Goal: Task Accomplishment & Management: Manage account settings

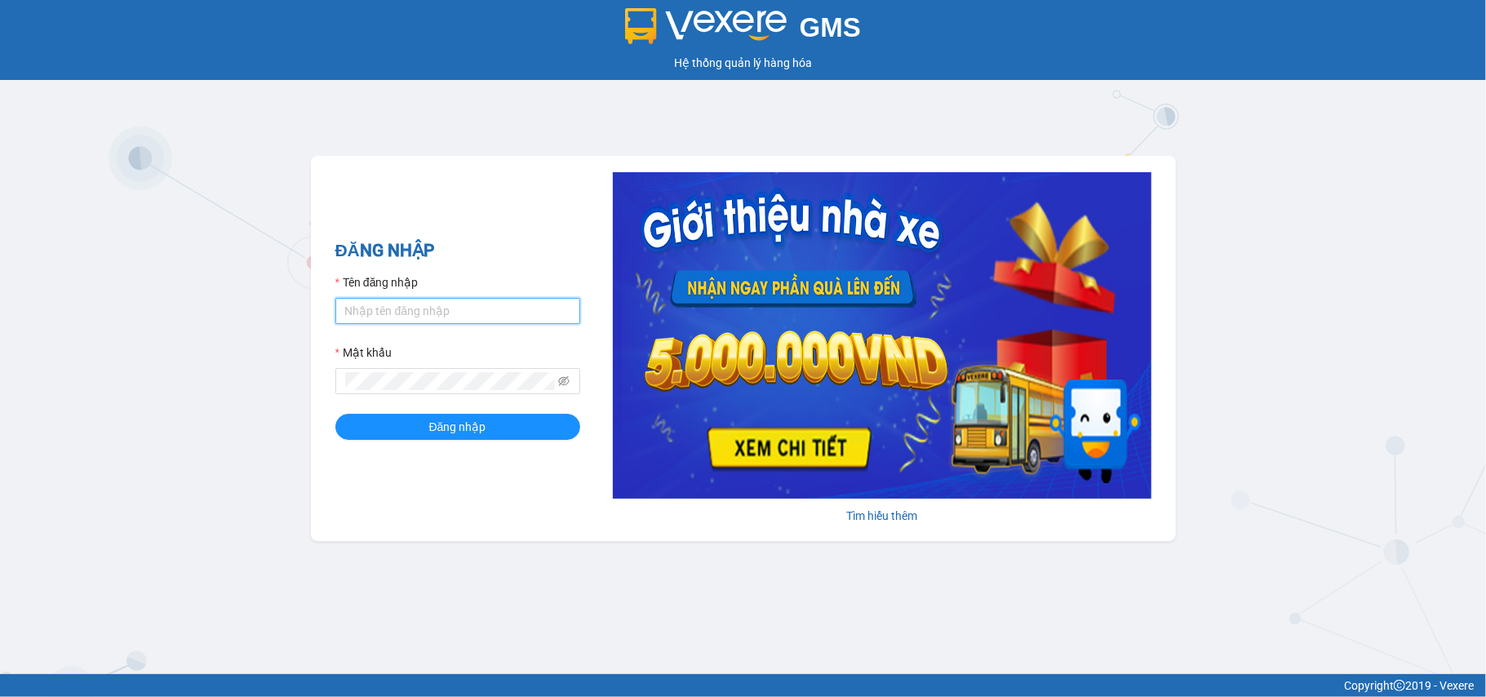
click at [477, 321] on input "Tên đăng nhập" at bounding box center [457, 311] width 245 height 26
type input "dung.minhtam"
click at [335, 414] on button "Đăng nhập" at bounding box center [457, 427] width 245 height 26
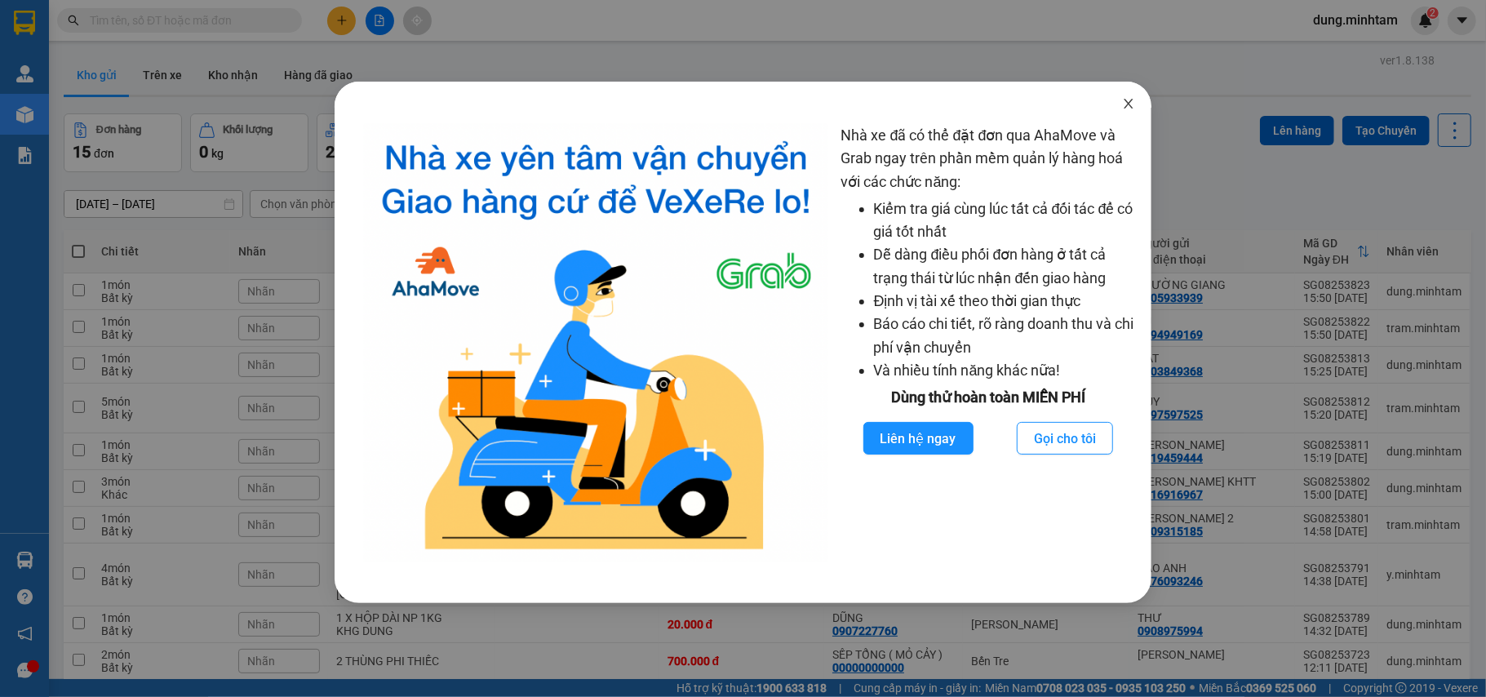
click at [1122, 108] on icon "close" at bounding box center [1128, 103] width 13 height 13
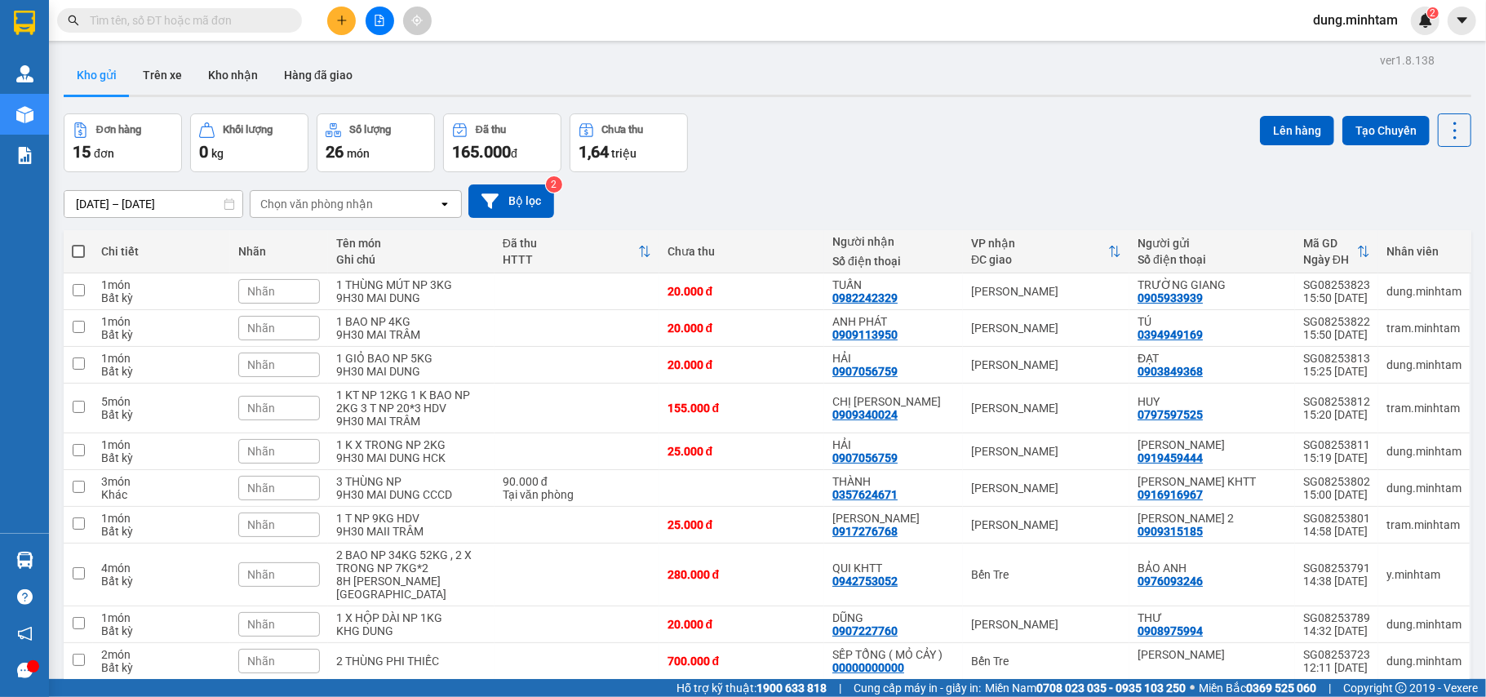
click at [1032, 168] on div "Đơn hàng 15 đơn Khối lượng 0 kg Số lượng 26 món Đã thu 165.000 đ Chưa thu 1,64 …" at bounding box center [768, 142] width 1408 height 59
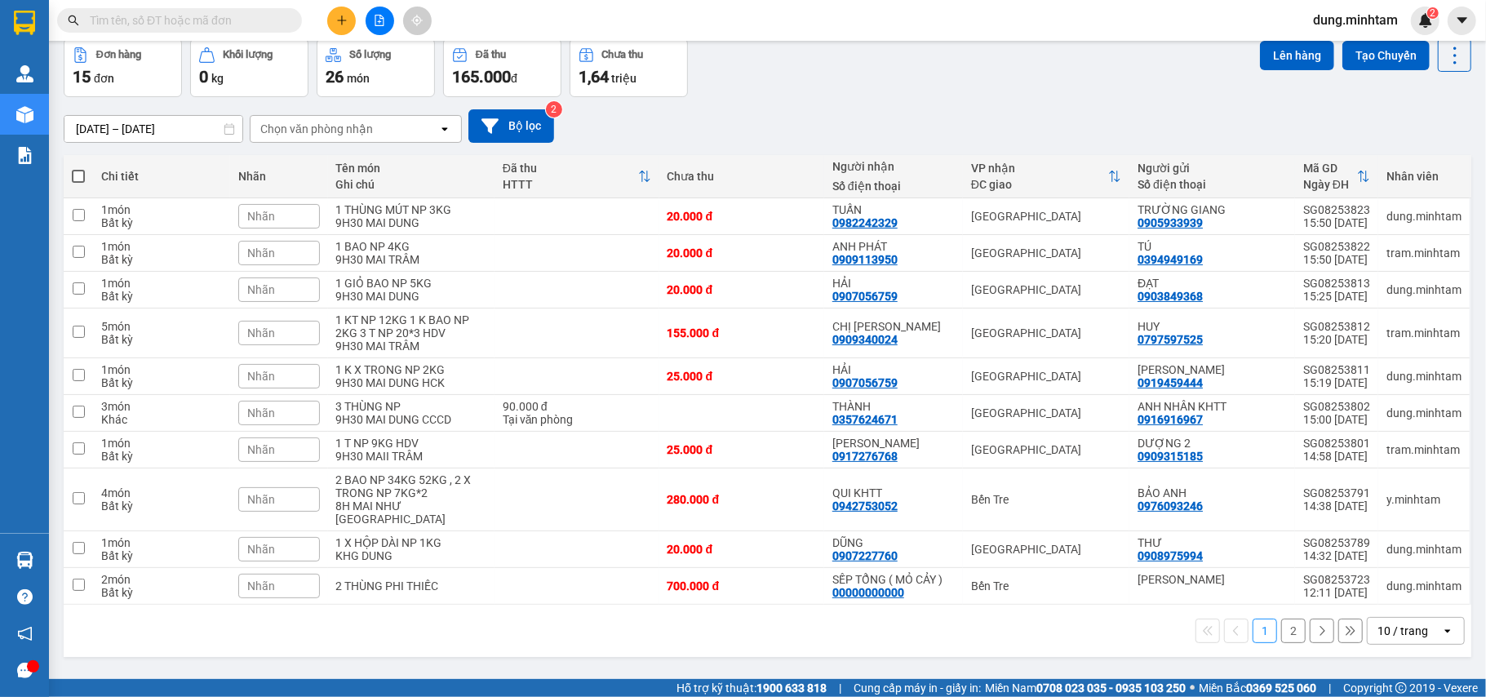
click at [1388, 623] on div "10 / trang" at bounding box center [1403, 631] width 51 height 16
click at [1384, 581] on span "100 / trang" at bounding box center [1393, 587] width 59 height 16
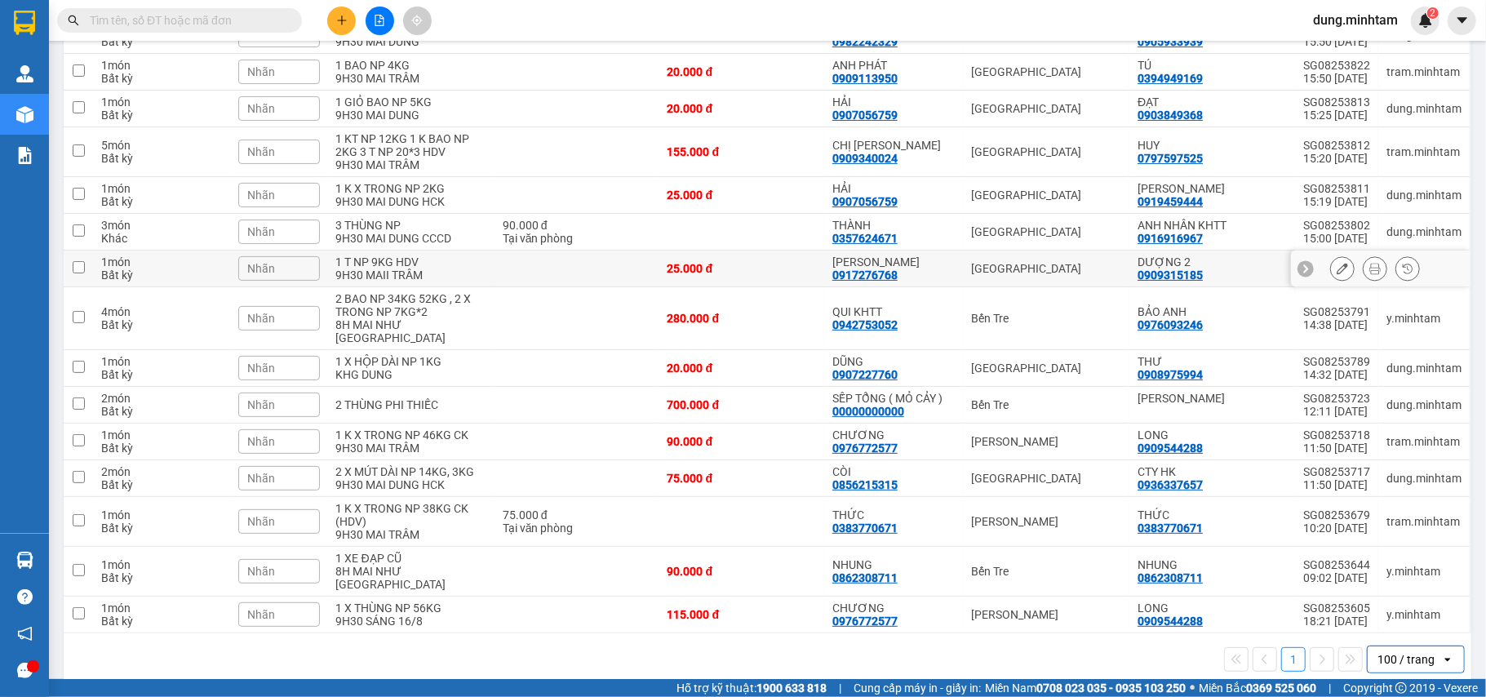
scroll to position [0, 0]
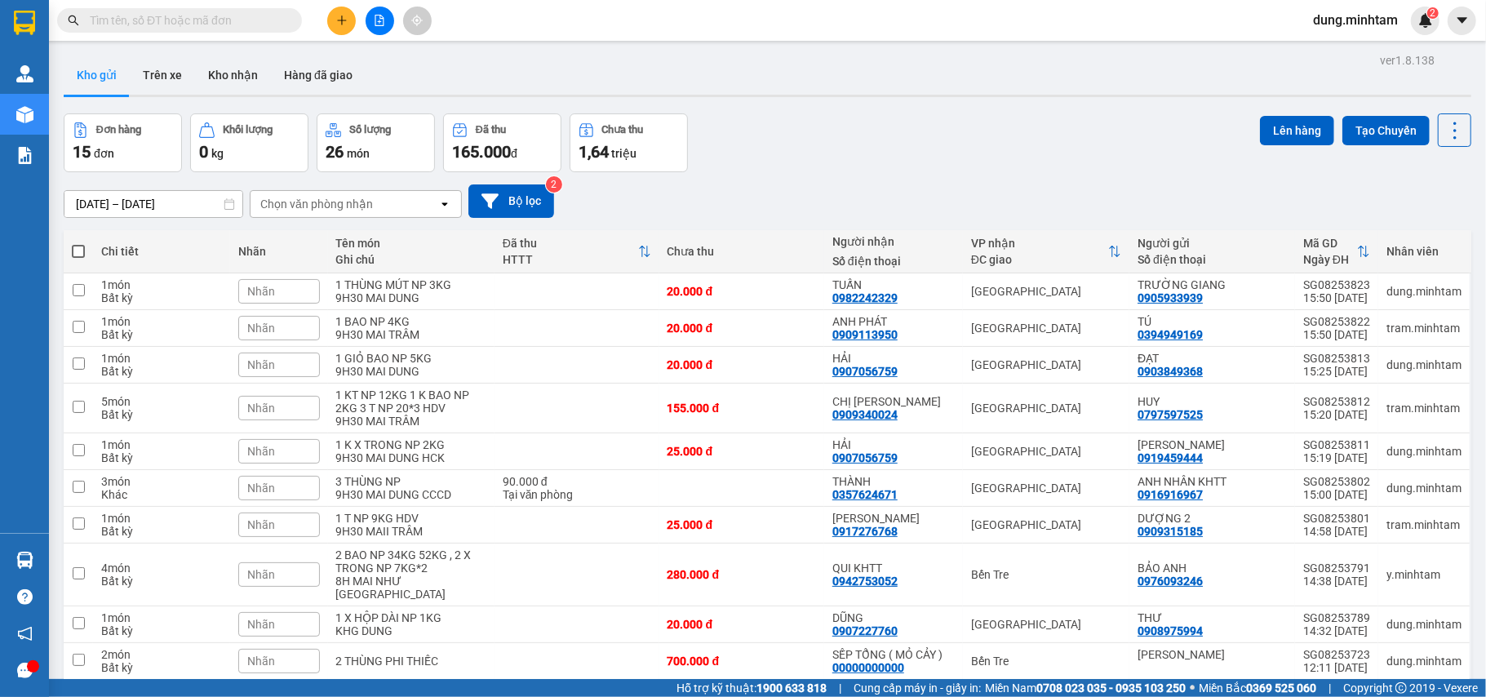
drag, startPoint x: 886, startPoint y: 157, endPoint x: 877, endPoint y: 158, distance: 9.0
drag, startPoint x: 877, startPoint y: 158, endPoint x: 860, endPoint y: 178, distance: 26.1
click at [849, 175] on div "[DATE] – [DATE] Press the down arrow key to interact with the calendar and sele…" at bounding box center [768, 201] width 1408 height 58
drag, startPoint x: 873, startPoint y: 181, endPoint x: 792, endPoint y: 163, distance: 82.8
click at [774, 167] on div "Đơn hàng 15 đơn Khối lượng 0 kg Số lượng 26 món Đã thu 165.000 đ Chưa thu 1,64 …" at bounding box center [768, 142] width 1408 height 59
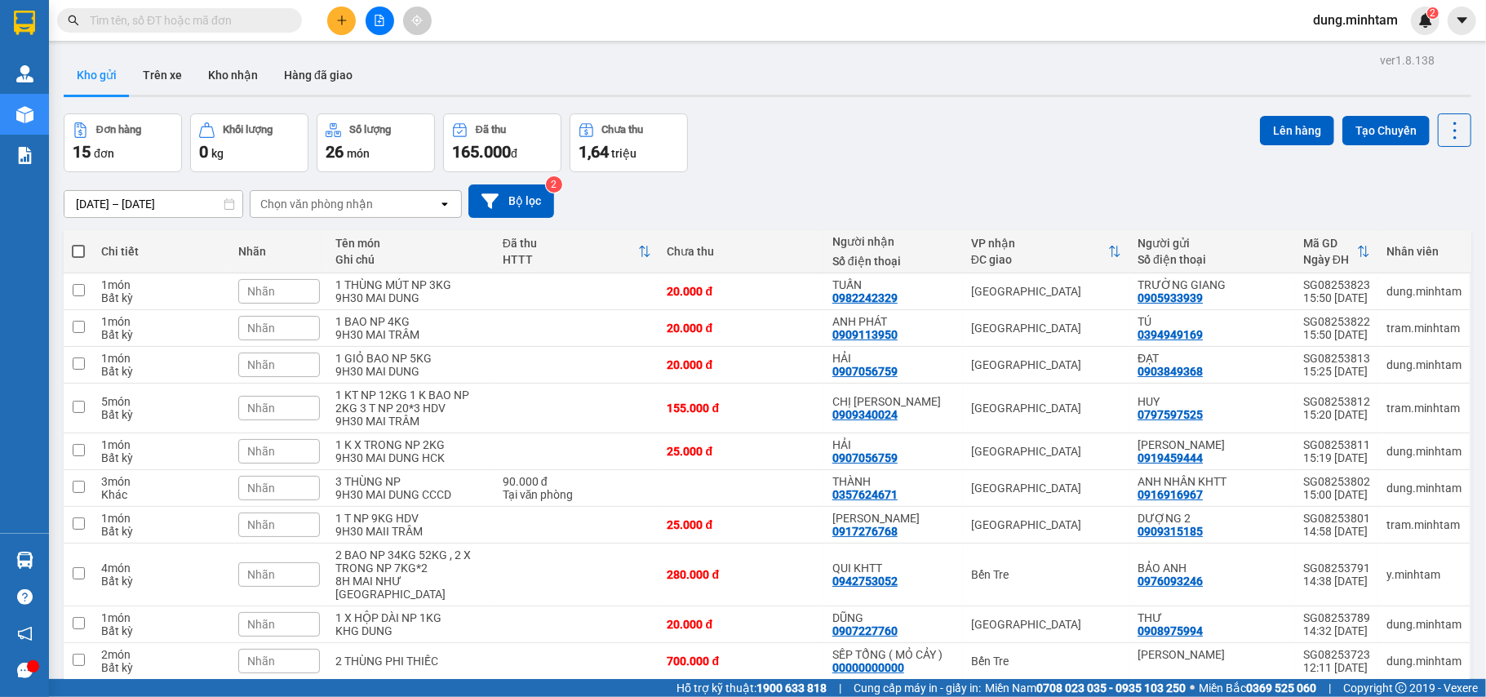
drag, startPoint x: 855, startPoint y: 154, endPoint x: 820, endPoint y: 153, distance: 35.1
click at [767, 153] on div "Đơn hàng 15 đơn Khối lượng 0 kg Số lượng 26 món Đã thu 165.000 đ Chưa thu 1,64 …" at bounding box center [768, 142] width 1408 height 59
drag, startPoint x: 870, startPoint y: 153, endPoint x: 843, endPoint y: 161, distance: 27.9
click at [833, 161] on div "Đơn hàng 15 đơn Khối lượng 0 kg Số lượng 26 món Đã thu 165.000 đ Chưa thu 1,64 …" at bounding box center [768, 142] width 1408 height 59
drag, startPoint x: 873, startPoint y: 152, endPoint x: 794, endPoint y: 161, distance: 79.7
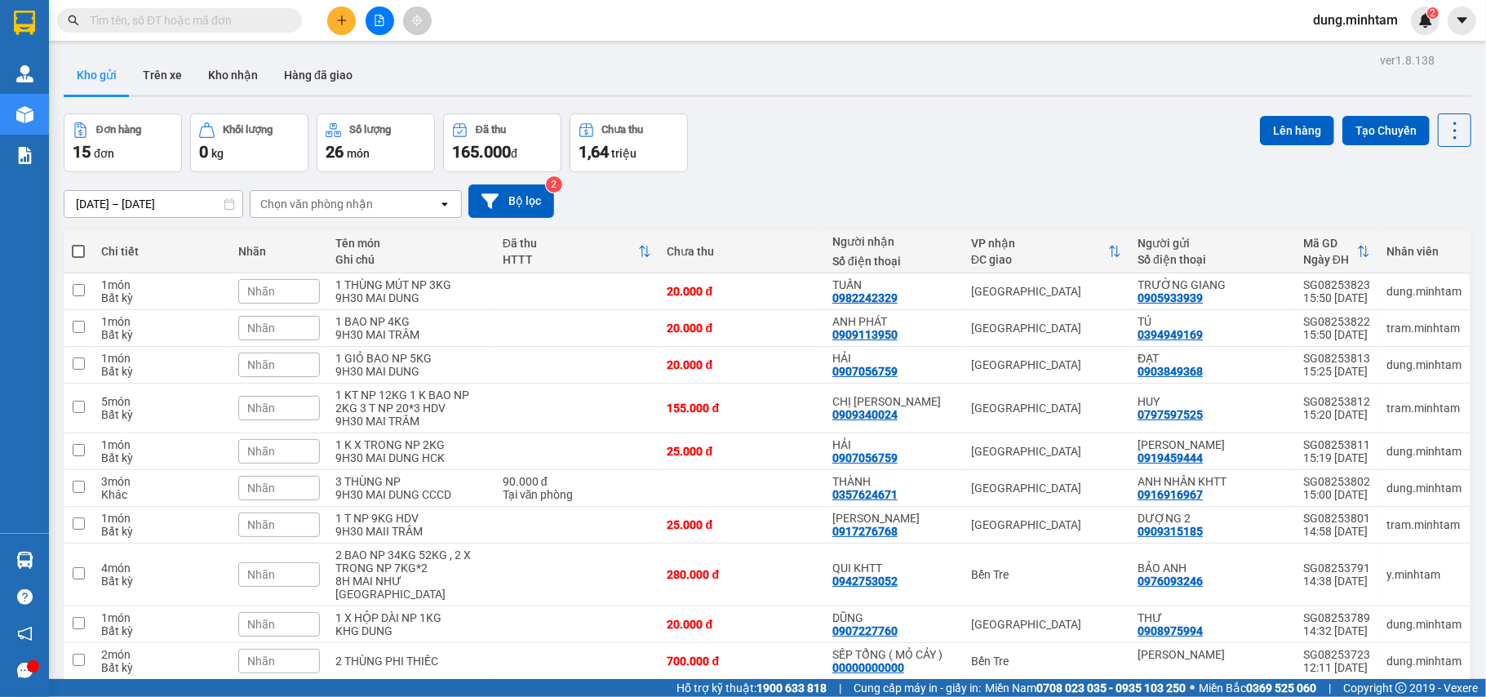
click at [772, 163] on div "Đơn hàng 15 đơn Khối lượng 0 kg Số lượng 26 món Đã thu 165.000 đ Chưa thu 1,64 …" at bounding box center [768, 142] width 1408 height 59
drag, startPoint x: 896, startPoint y: 142, endPoint x: 826, endPoint y: 161, distance: 72.7
click at [818, 161] on div "Đơn hàng 15 đơn Khối lượng 0 kg Số lượng 26 món Đã thu 165.000 đ Chưa thu 1,64 …" at bounding box center [768, 142] width 1408 height 59
drag, startPoint x: 862, startPoint y: 134, endPoint x: 881, endPoint y: 154, distance: 28.3
click at [808, 154] on div "Đơn hàng 15 đơn Khối lượng 0 kg Số lượng 26 món Đã thu 165.000 đ Chưa thu 1,64 …" at bounding box center [768, 142] width 1408 height 59
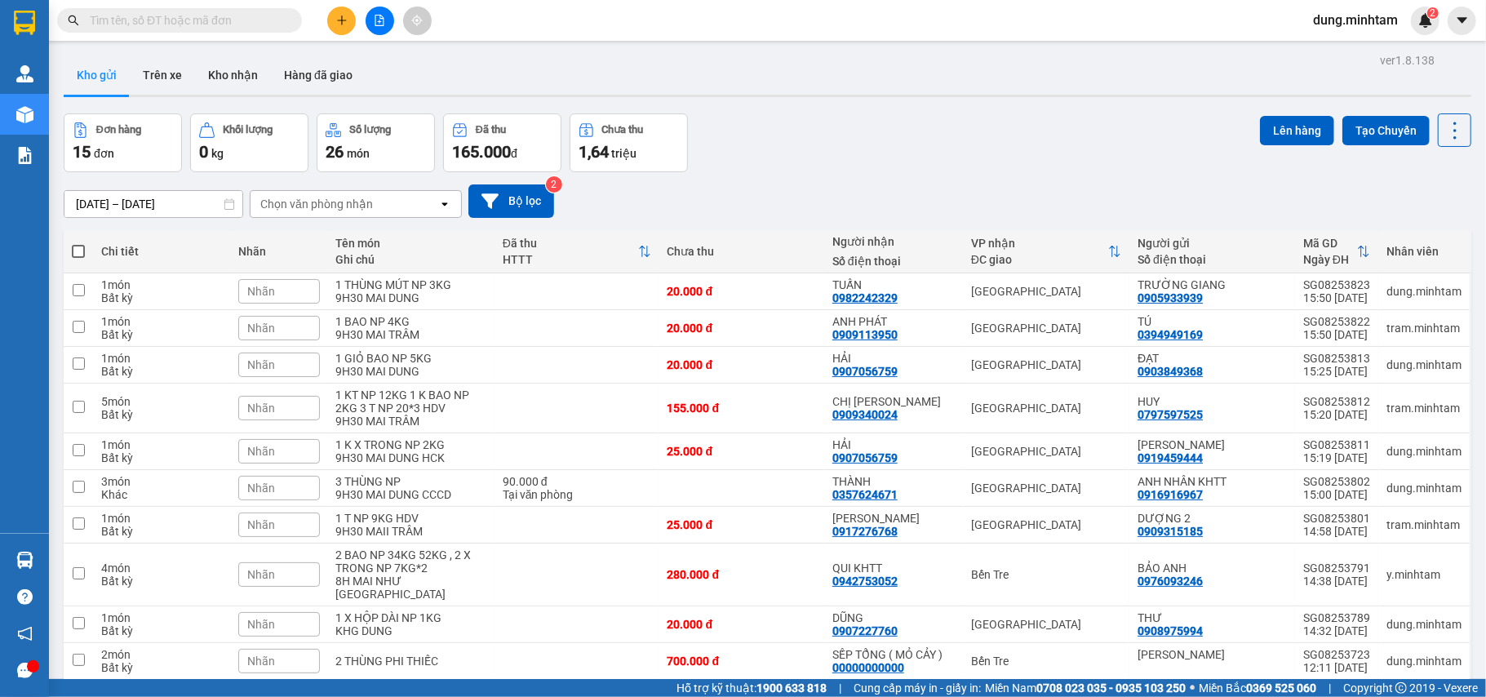
drag, startPoint x: 1016, startPoint y: 148, endPoint x: 922, endPoint y: 154, distance: 94.1
click at [911, 152] on div "Đơn hàng 15 đơn Khối lượng 0 kg Số lượng 26 món Đã thu 165.000 đ Chưa thu 1,64 …" at bounding box center [768, 142] width 1408 height 59
drag, startPoint x: 919, startPoint y: 154, endPoint x: 886, endPoint y: 154, distance: 32.6
click at [886, 154] on div "Đơn hàng 15 đơn Khối lượng 0 kg Số lượng 26 món Đã thu 165.000 đ Chưa thu 1,64 …" at bounding box center [768, 142] width 1408 height 59
drag, startPoint x: 877, startPoint y: 149, endPoint x: 788, endPoint y: 155, distance: 89.2
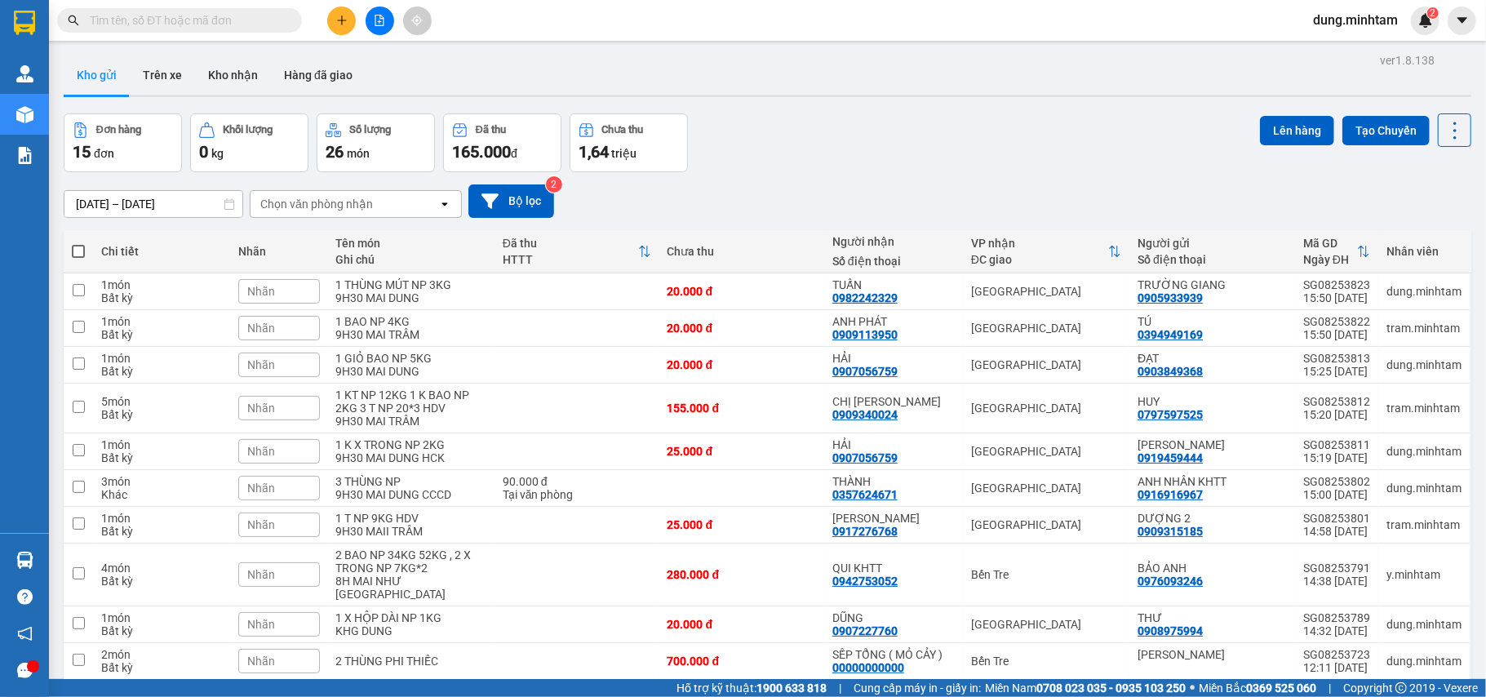
click at [787, 154] on div "Đơn hàng 15 đơn Khối lượng 0 kg Số lượng 26 món Đã thu 165.000 đ Chưa thu 1,64 …" at bounding box center [768, 142] width 1408 height 59
drag, startPoint x: 788, startPoint y: 177, endPoint x: 921, endPoint y: 131, distance: 141.7
click at [921, 131] on div "Đơn hàng 15 đơn Khối lượng 0 kg Số lượng 26 món Đã thu 165.000 đ Chưa thu 1,64 …" at bounding box center [768, 142] width 1408 height 59
drag, startPoint x: 957, startPoint y: 178, endPoint x: 890, endPoint y: 181, distance: 67.0
click at [880, 181] on div "[DATE] – [DATE] Press the down arrow key to interact with the calendar and sele…" at bounding box center [768, 201] width 1408 height 58
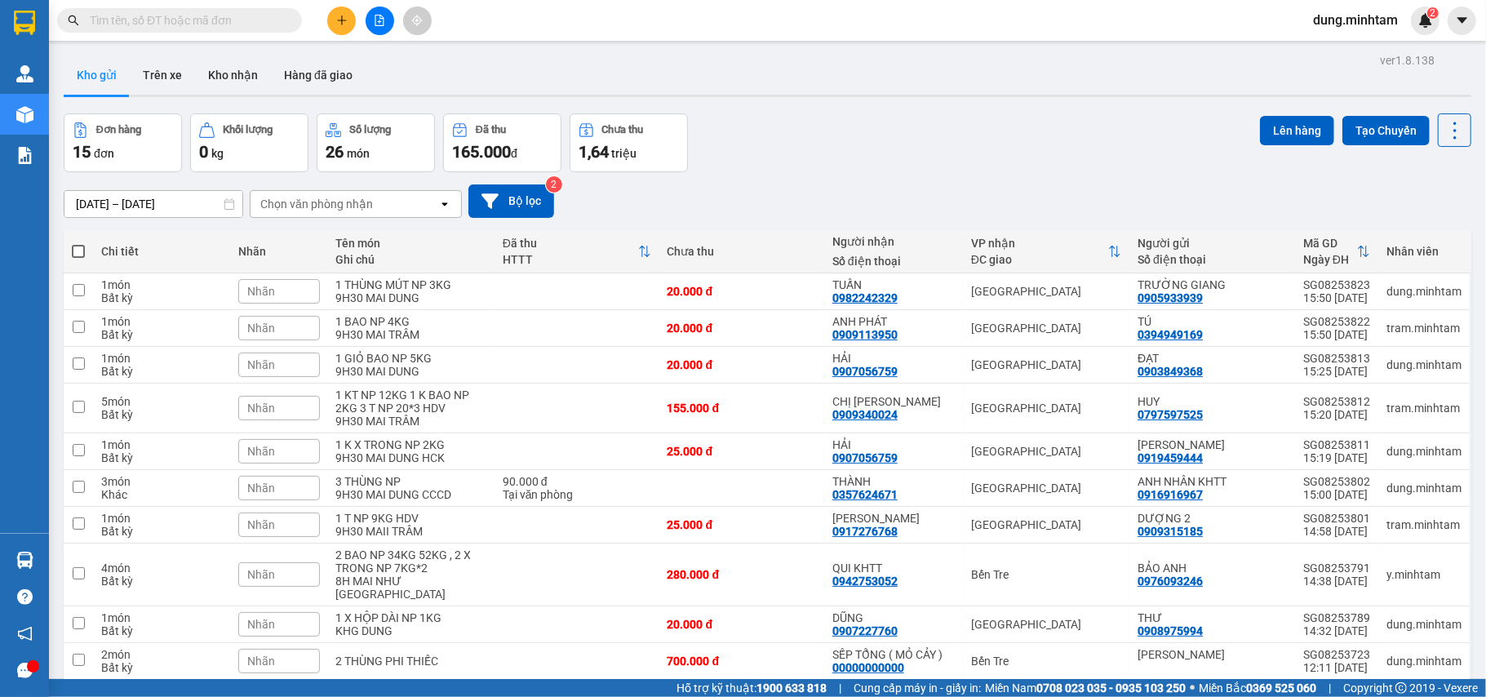
click at [880, 183] on div "[DATE] – [DATE] Press the down arrow key to interact with the calendar and sele…" at bounding box center [768, 201] width 1408 height 58
drag, startPoint x: 976, startPoint y: 171, endPoint x: 873, endPoint y: 168, distance: 102.9
click at [873, 168] on div "Đơn hàng 15 đơn Khối lượng 0 kg Số lượng 26 món Đã thu 165.000 đ Chưa thu 1,64 …" at bounding box center [768, 142] width 1408 height 59
drag, startPoint x: 926, startPoint y: 163, endPoint x: 886, endPoint y: 173, distance: 41.2
click at [873, 174] on div "[DATE] – [DATE] Press the down arrow key to interact with the calendar and sele…" at bounding box center [768, 201] width 1408 height 58
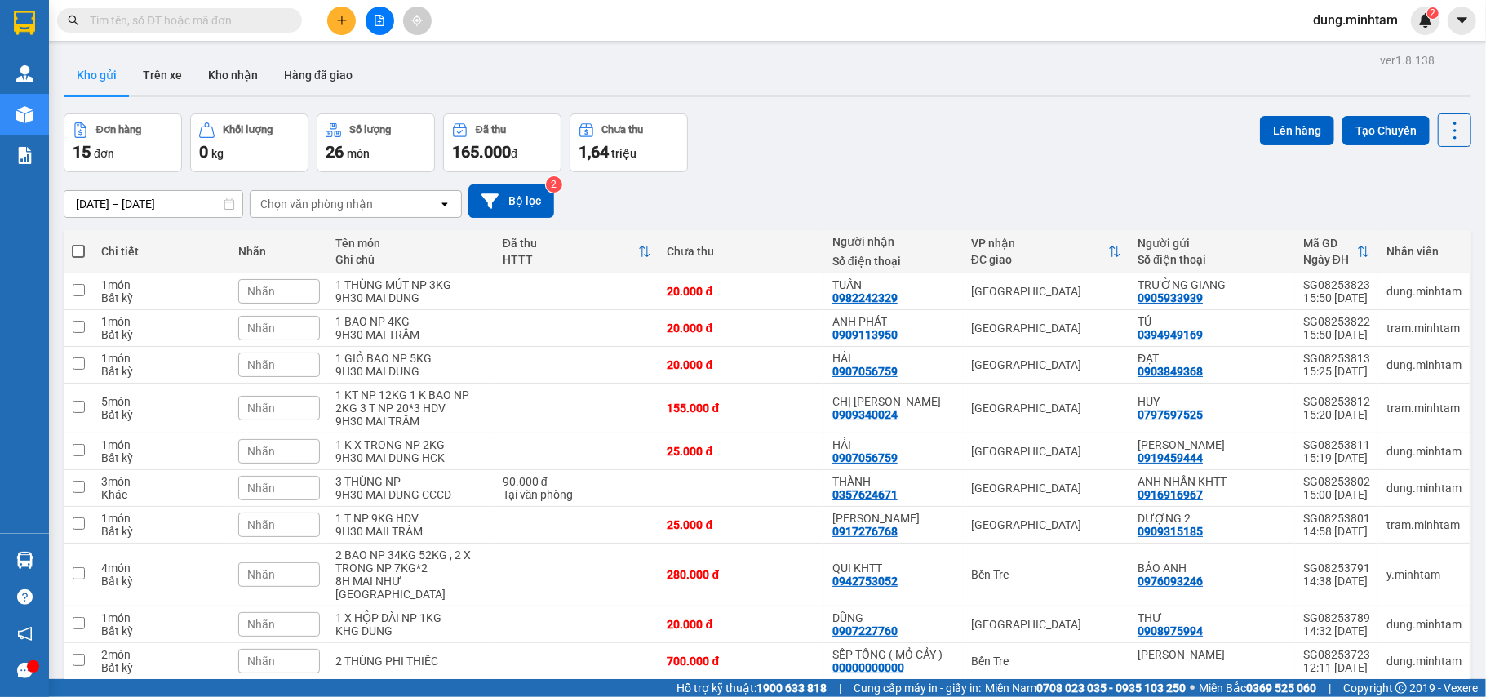
drag, startPoint x: 941, startPoint y: 167, endPoint x: 881, endPoint y: 180, distance: 61.0
click at [883, 180] on div "[DATE] – [DATE] Press the down arrow key to interact with the calendar and sele…" at bounding box center [768, 201] width 1408 height 58
